Goal: Information Seeking & Learning: Learn about a topic

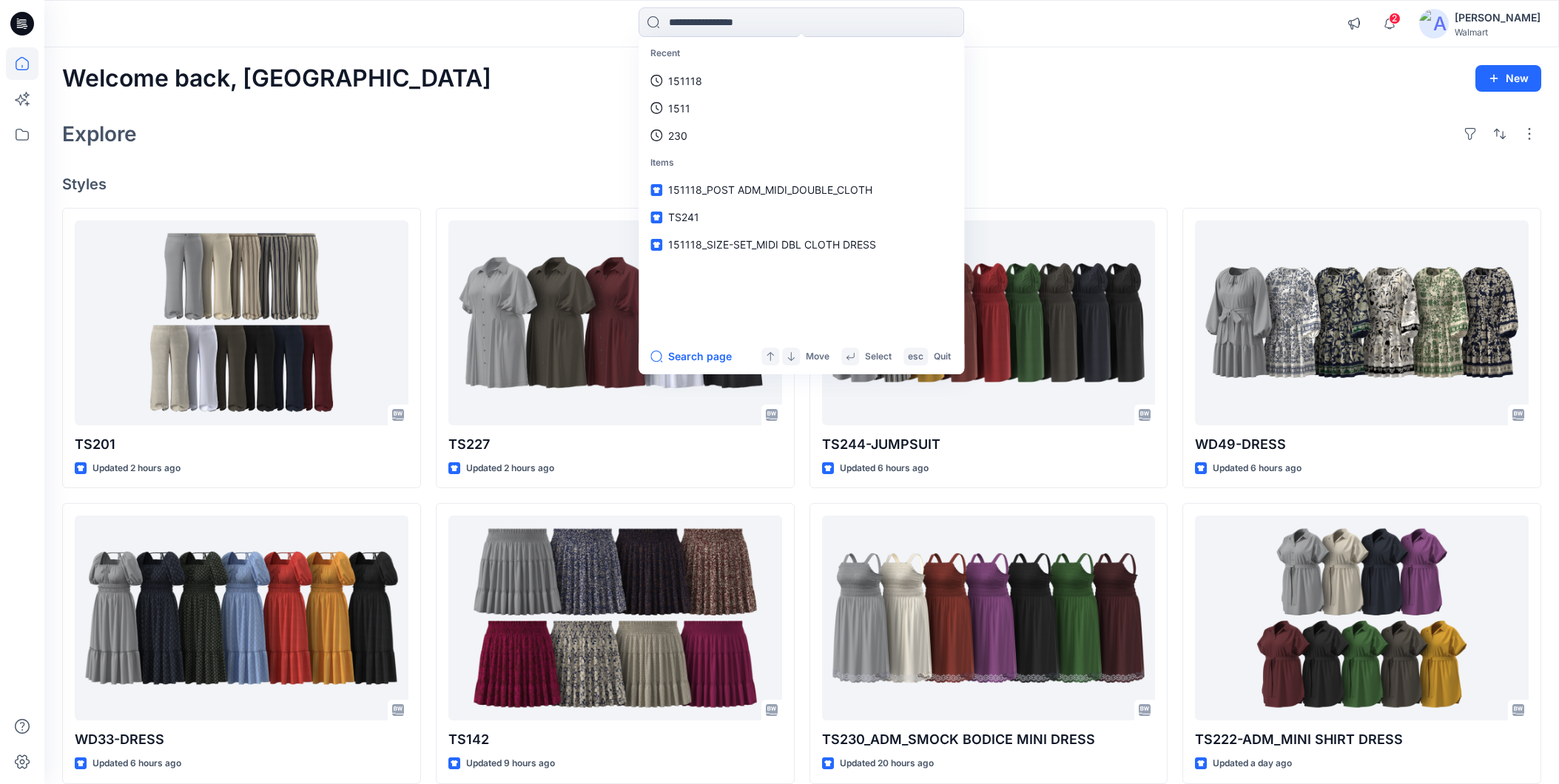
scroll to position [942, 0]
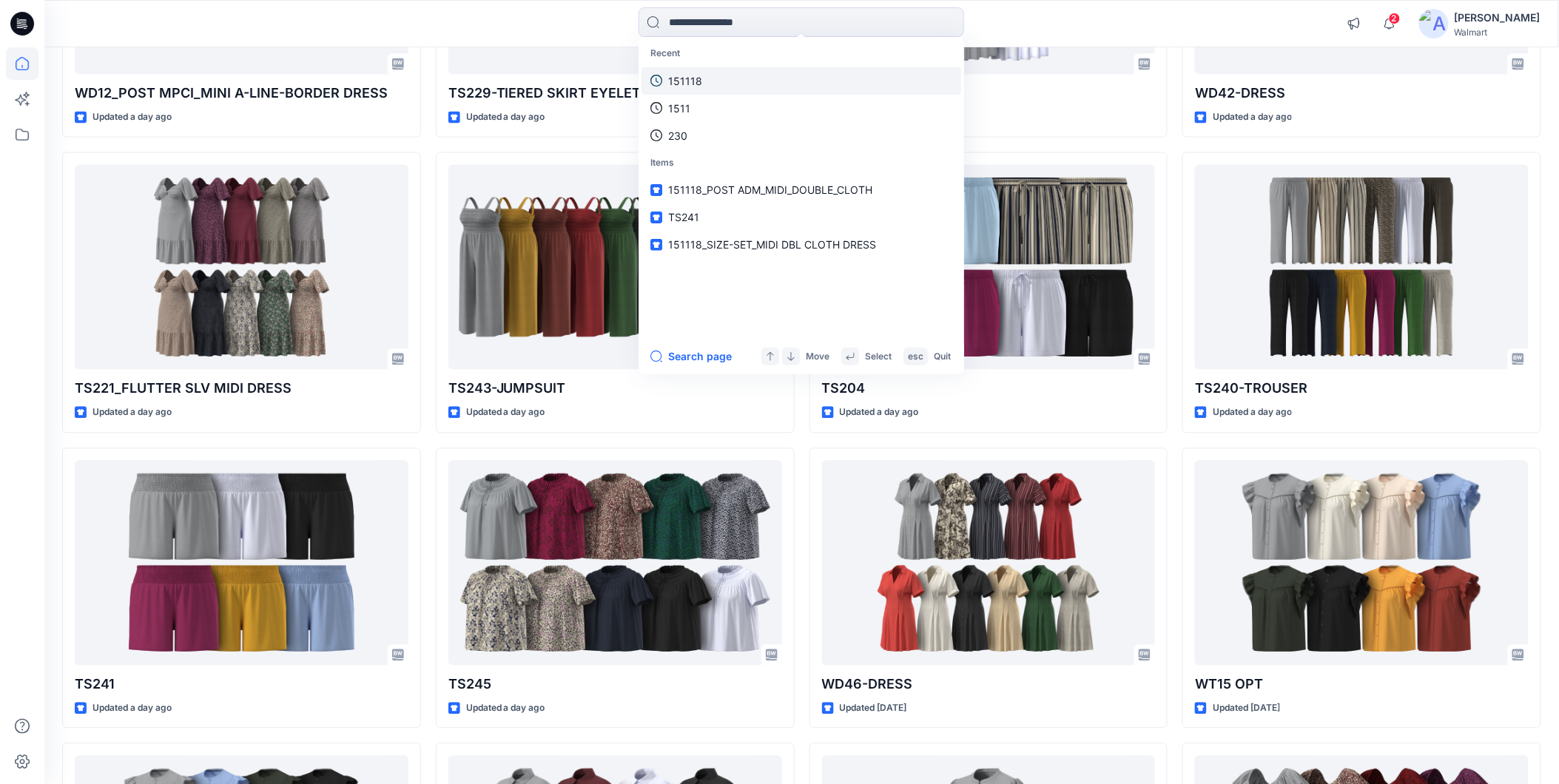
click at [681, 83] on p "151118" at bounding box center [684, 80] width 34 height 16
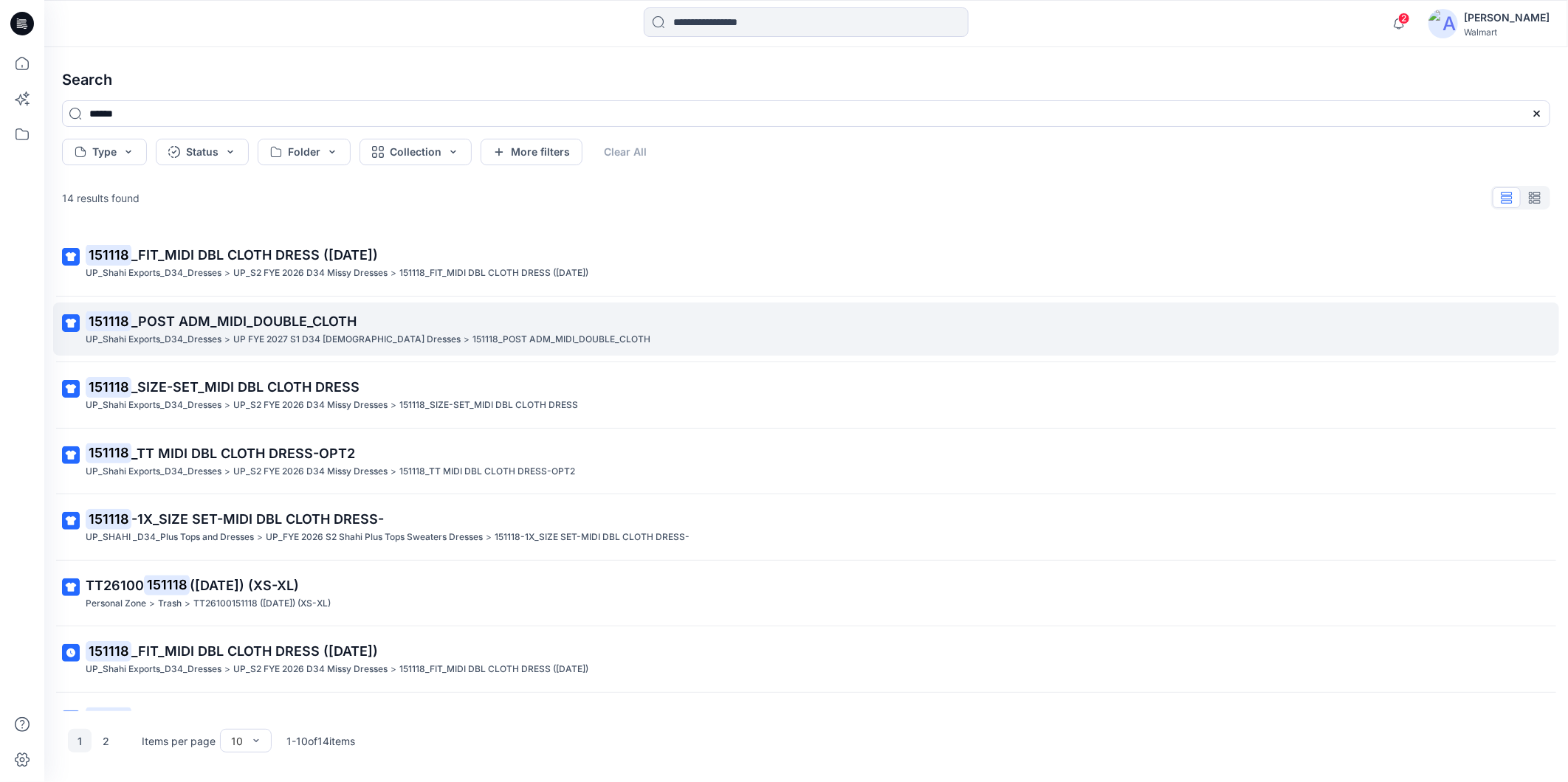
click at [300, 328] on span "_POST ADM_MIDI_DOUBLE_CLOTH" at bounding box center [244, 321] width 225 height 16
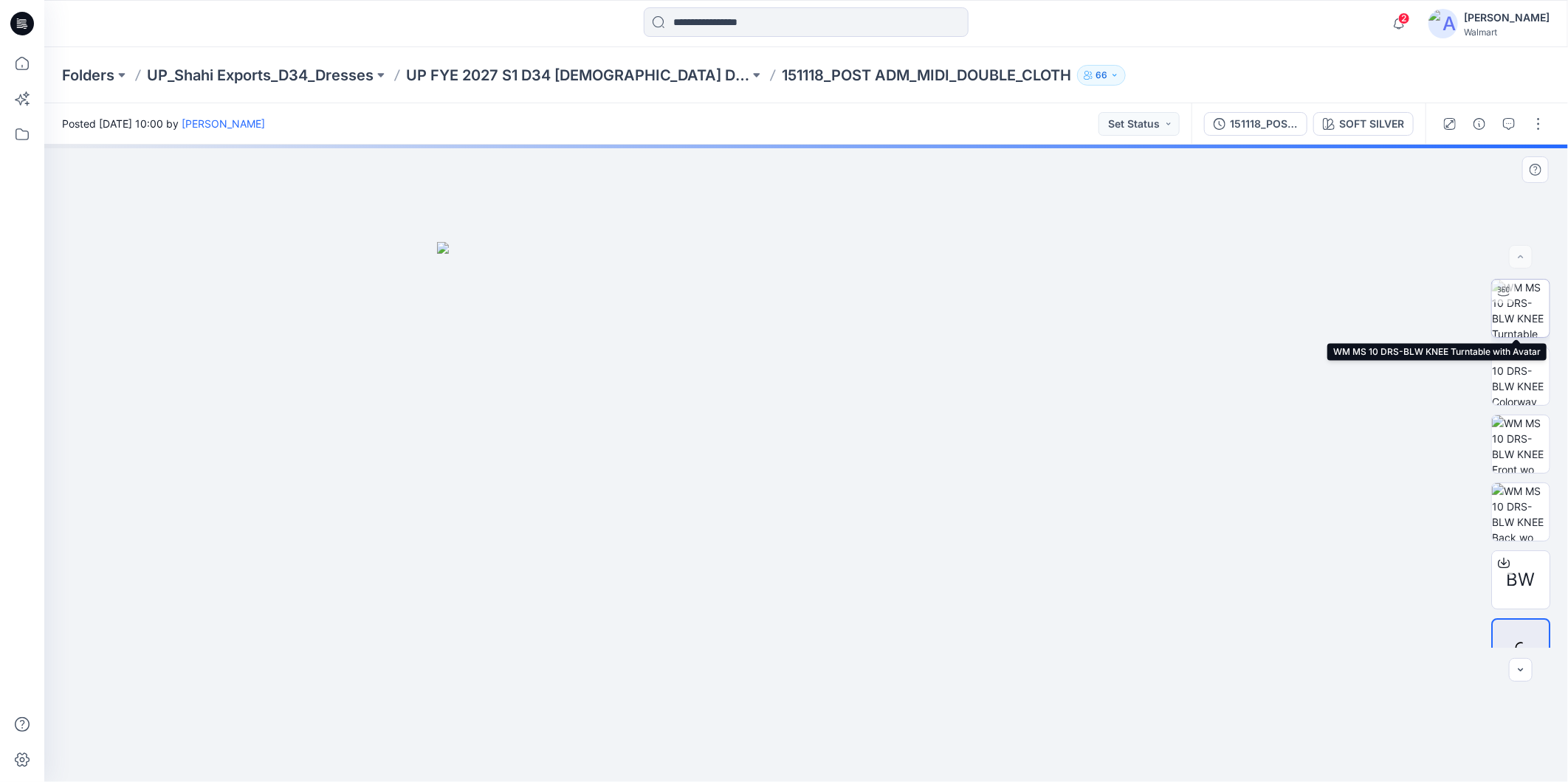
click at [1522, 313] on img at bounding box center [1520, 308] width 58 height 58
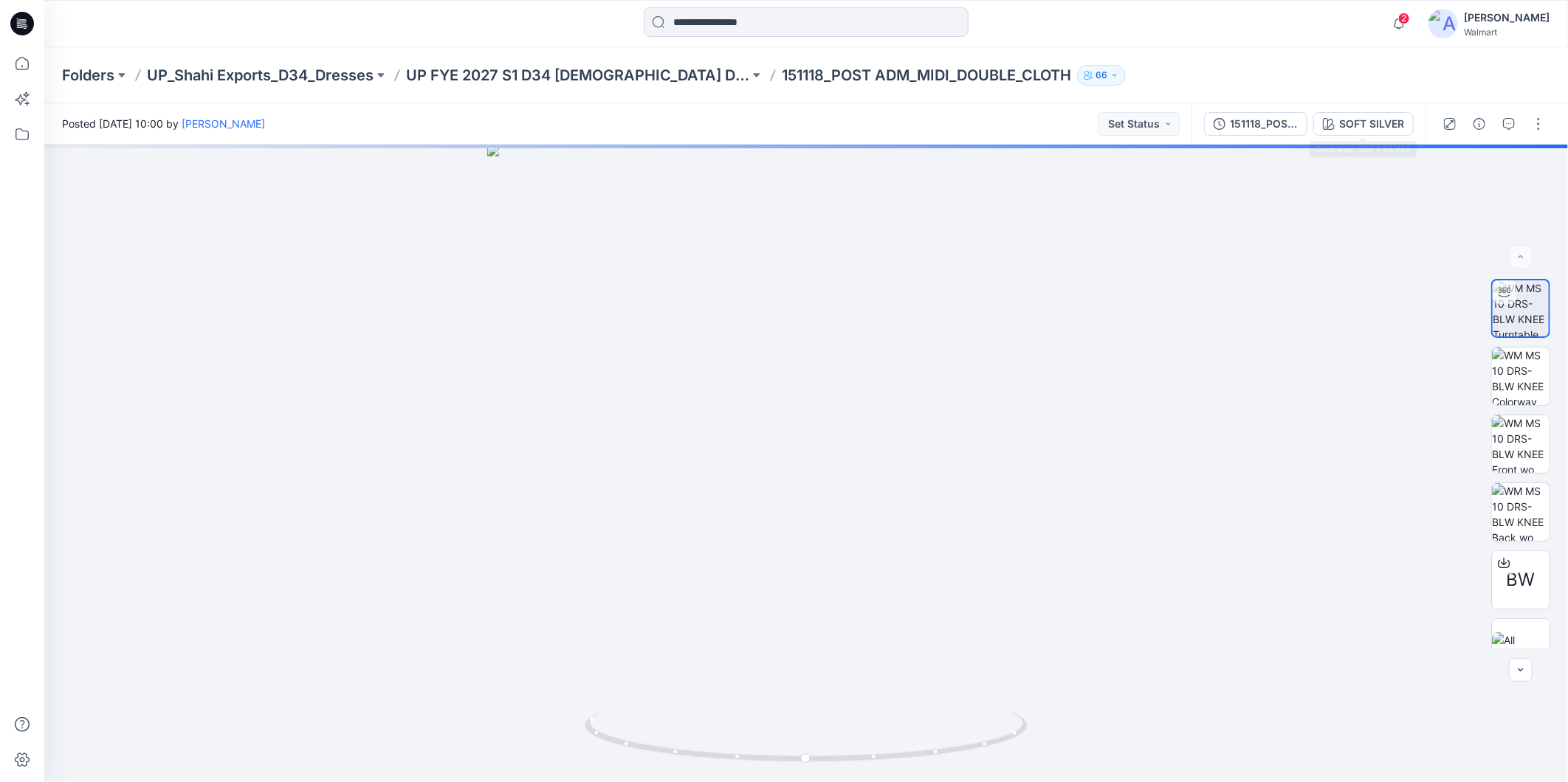
click at [1352, 133] on button "SOFT SILVER" at bounding box center [1363, 124] width 100 height 24
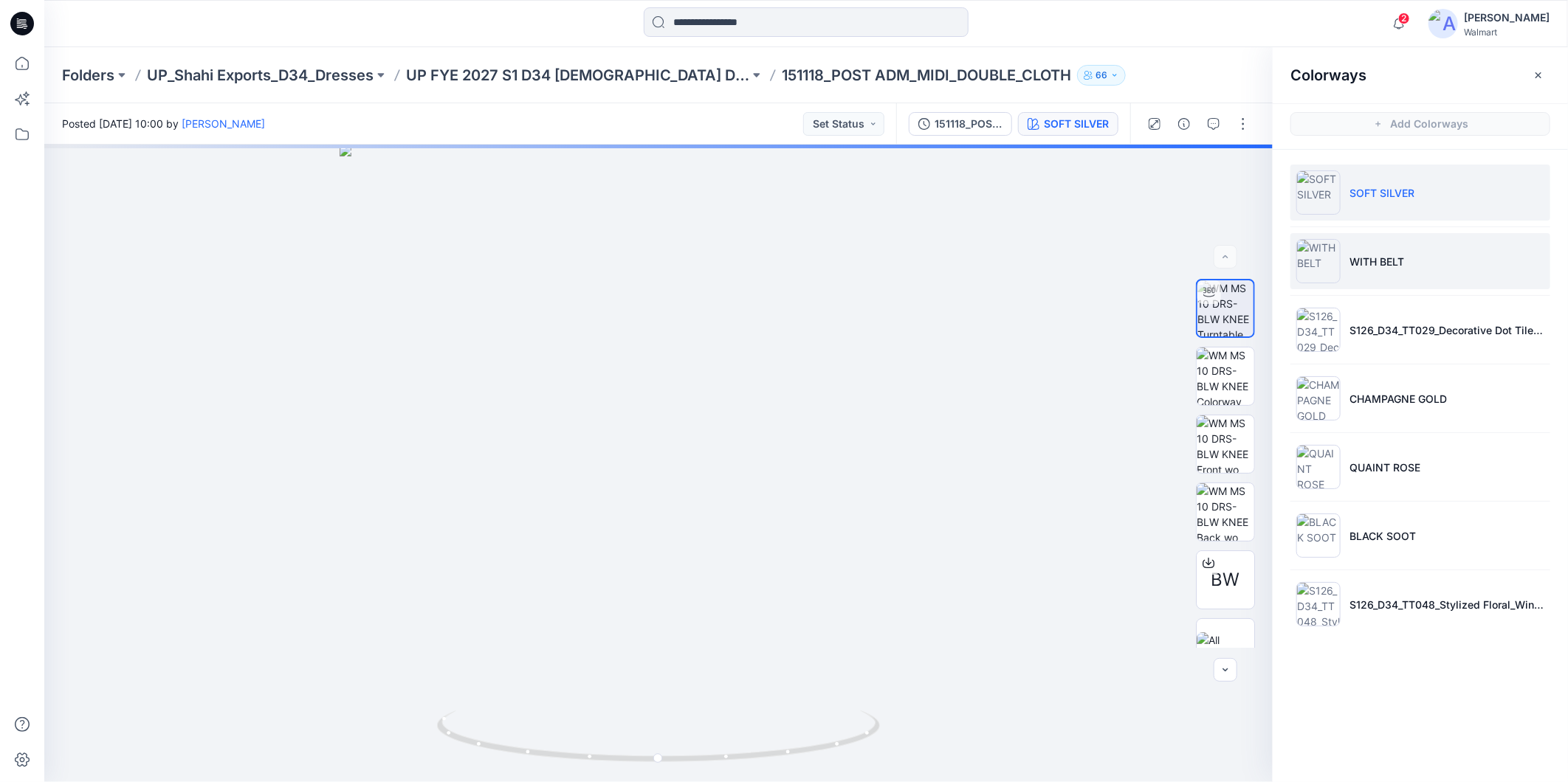
click at [1379, 267] on p "WITH BELT" at bounding box center [1376, 261] width 54 height 16
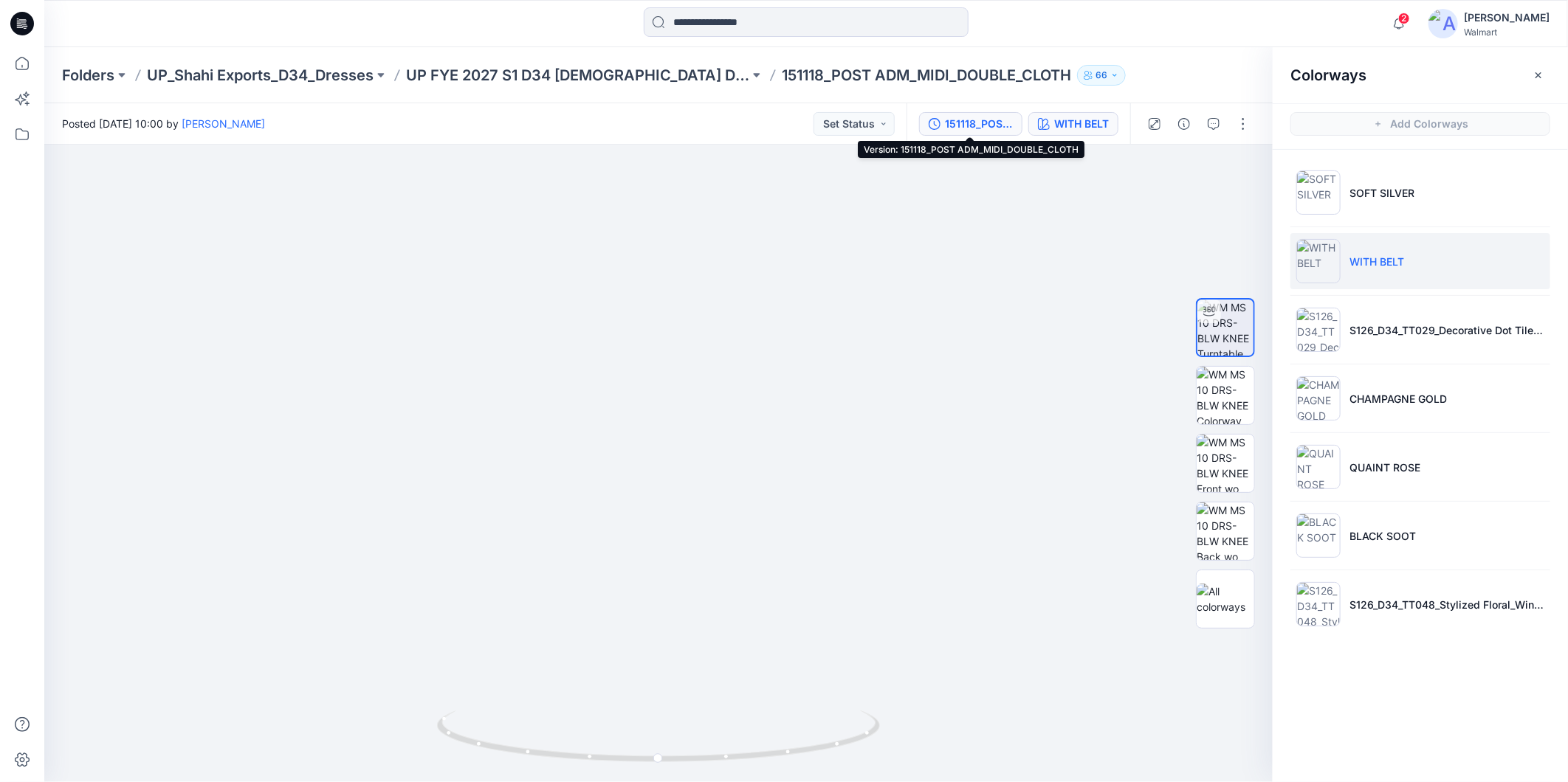
click at [945, 128] on div "151118_POST ADM_MIDI_DOUBLE_CLOTH" at bounding box center [979, 124] width 68 height 17
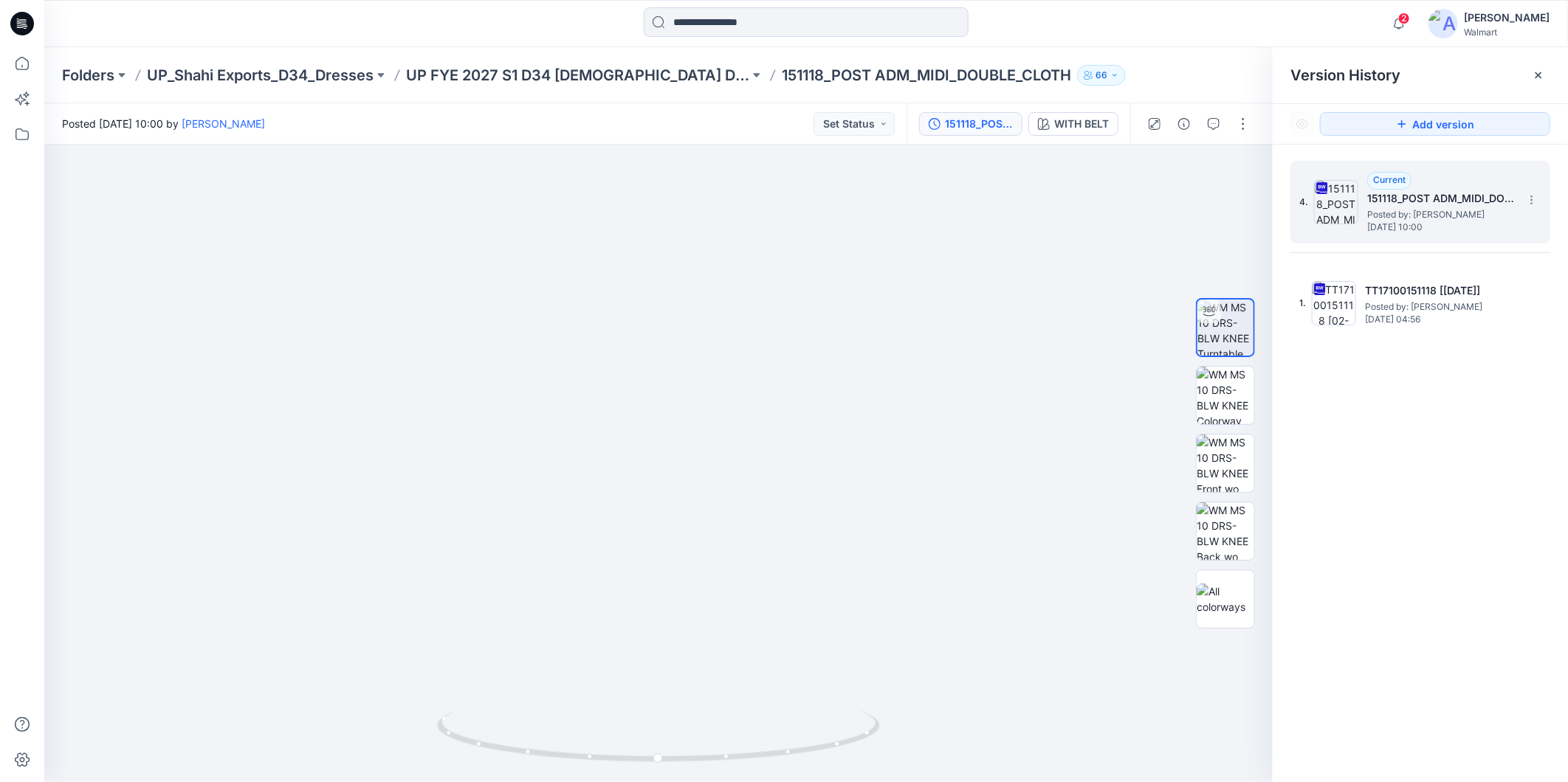
click at [1396, 204] on h5 "151118_POST ADM_MIDI_DOUBLE_CLOTH" at bounding box center [1441, 198] width 147 height 17
